Goal: Task Accomplishment & Management: Manage account settings

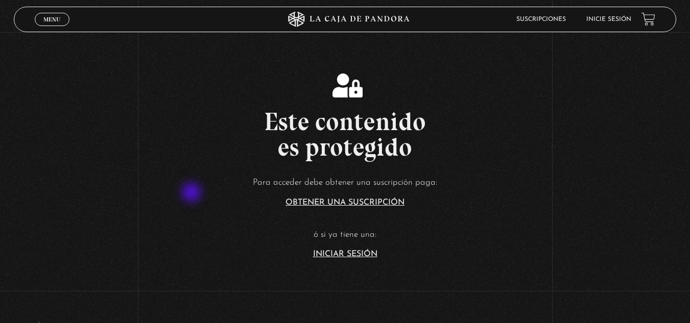
scroll to position [236, 0]
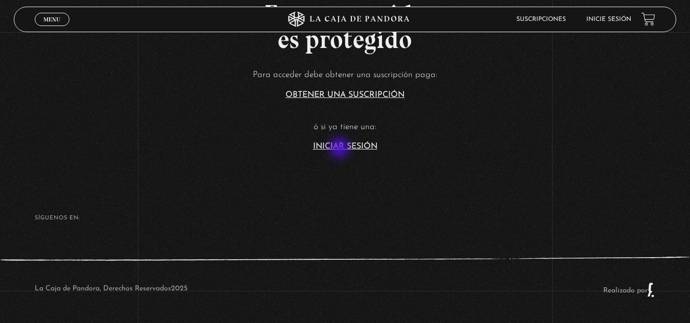
click at [339, 146] on link "Iniciar Sesión" at bounding box center [345, 146] width 64 height 8
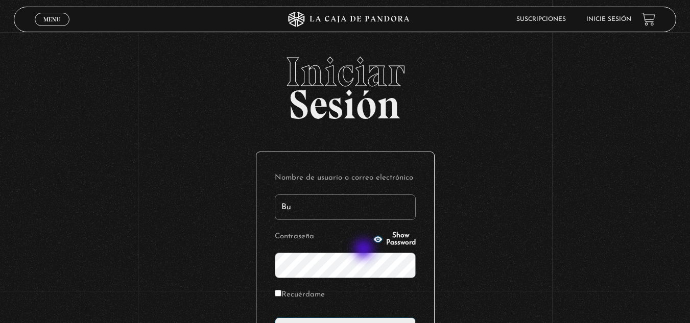
type input "bussoni"
click at [386, 238] on span "Show Password" at bounding box center [401, 239] width 30 height 14
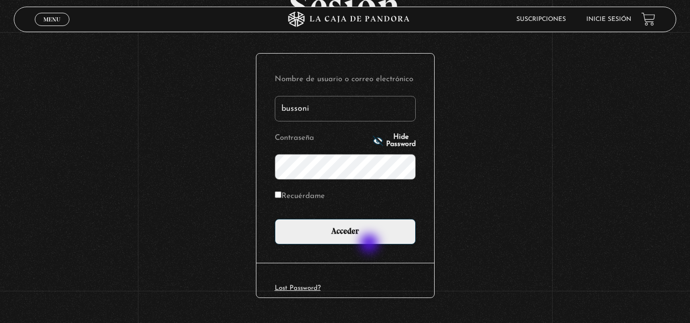
scroll to position [102, 0]
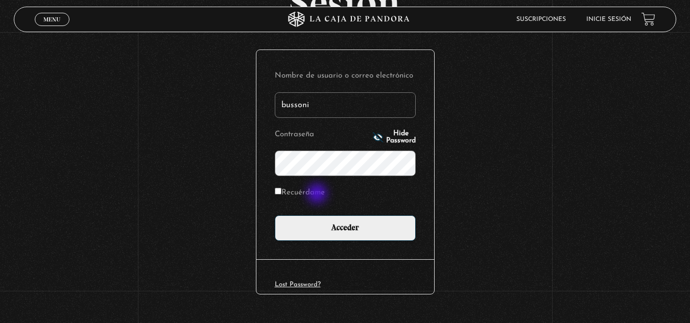
click at [315, 188] on label "Recuérdame" at bounding box center [300, 193] width 50 height 16
click at [281, 188] on input "Recuérdame" at bounding box center [278, 191] width 7 height 7
checkbox input "true"
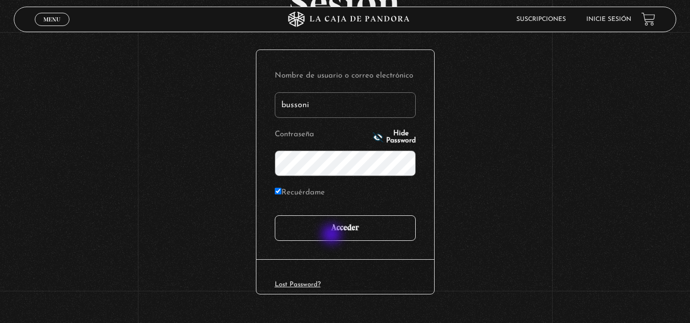
click at [332, 235] on input "Acceder" at bounding box center [345, 228] width 141 height 26
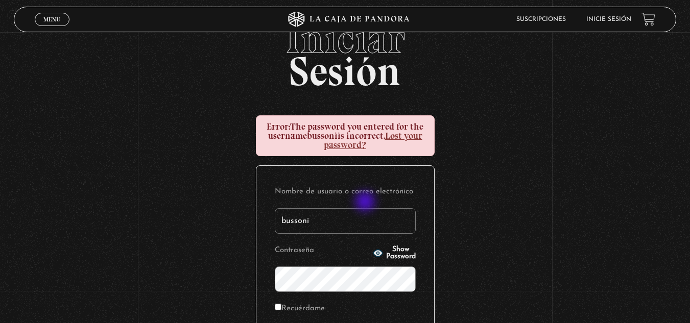
scroll to position [51, 0]
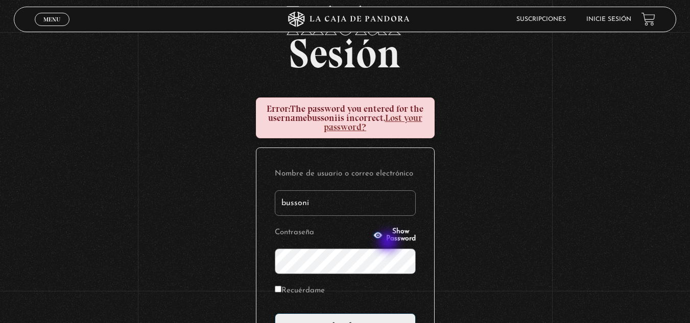
click at [390, 242] on p "Contraseña Show Password" at bounding box center [345, 250] width 141 height 50
click at [391, 236] on span "Show Password" at bounding box center [401, 235] width 30 height 14
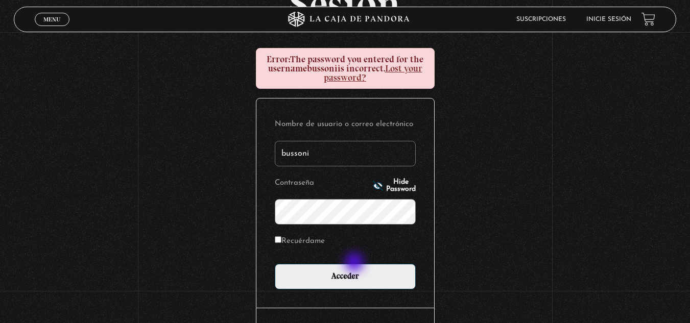
scroll to position [153, 0]
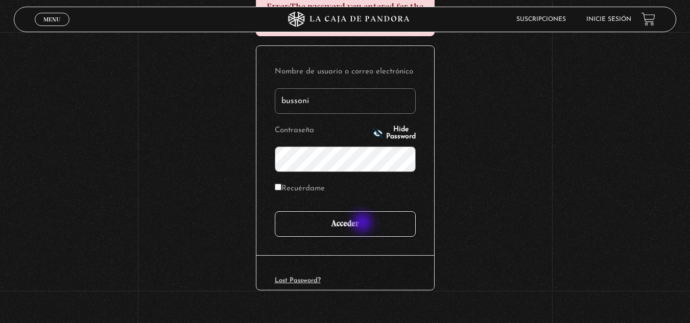
click at [363, 224] on input "Acceder" at bounding box center [345, 224] width 141 height 26
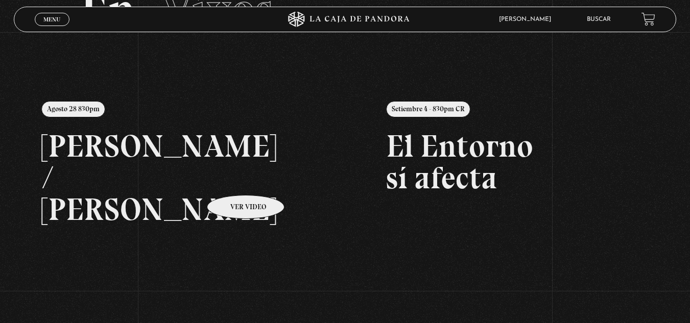
scroll to position [32, 0]
